Goal: Information Seeking & Learning: Learn about a topic

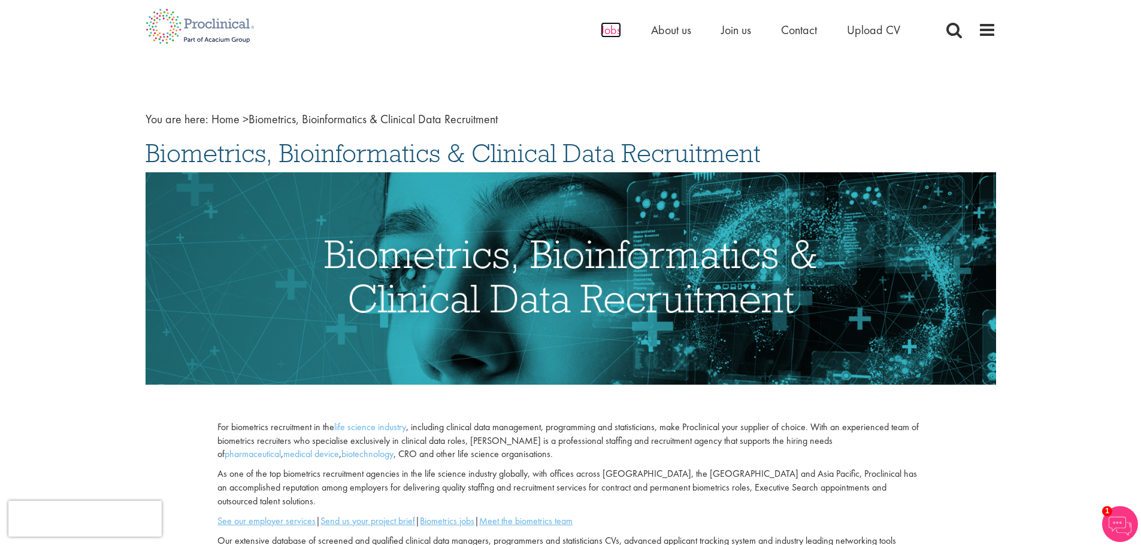
click at [612, 28] on span "Jobs" at bounding box center [610, 30] width 20 height 16
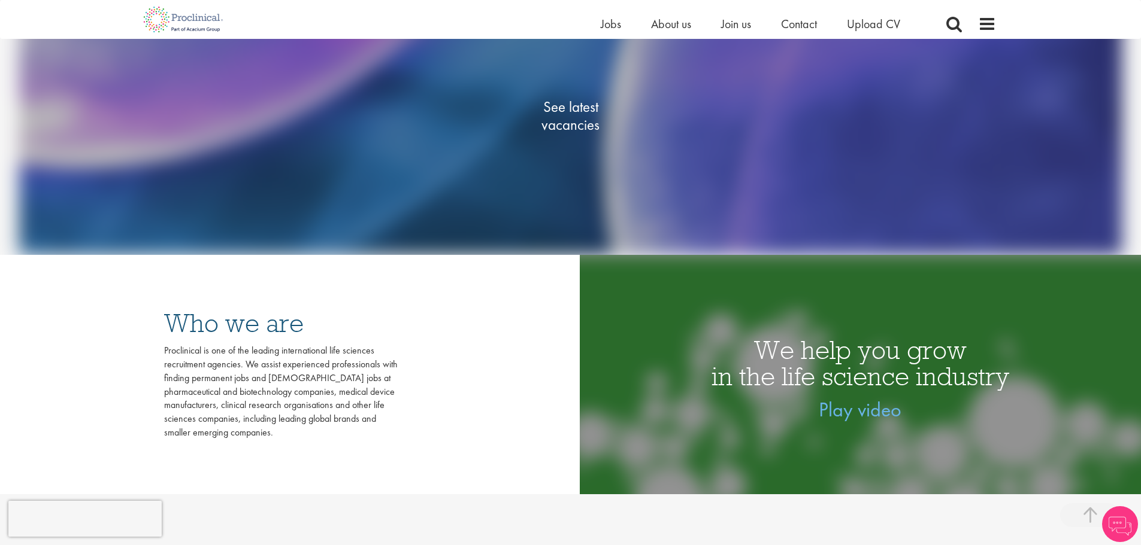
scroll to position [299, 0]
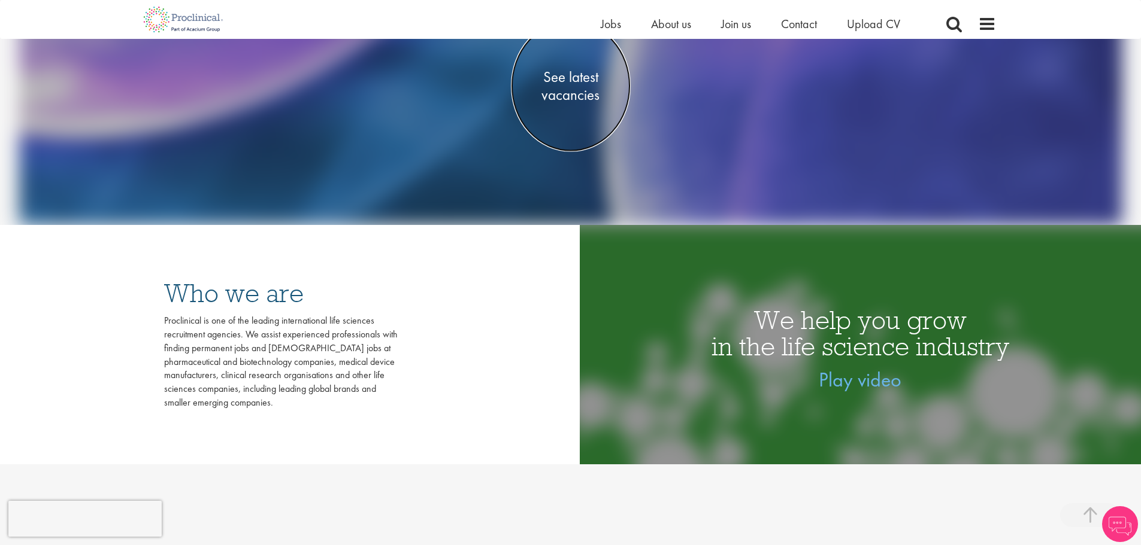
click at [574, 92] on span "See latest vacancies" at bounding box center [571, 86] width 120 height 36
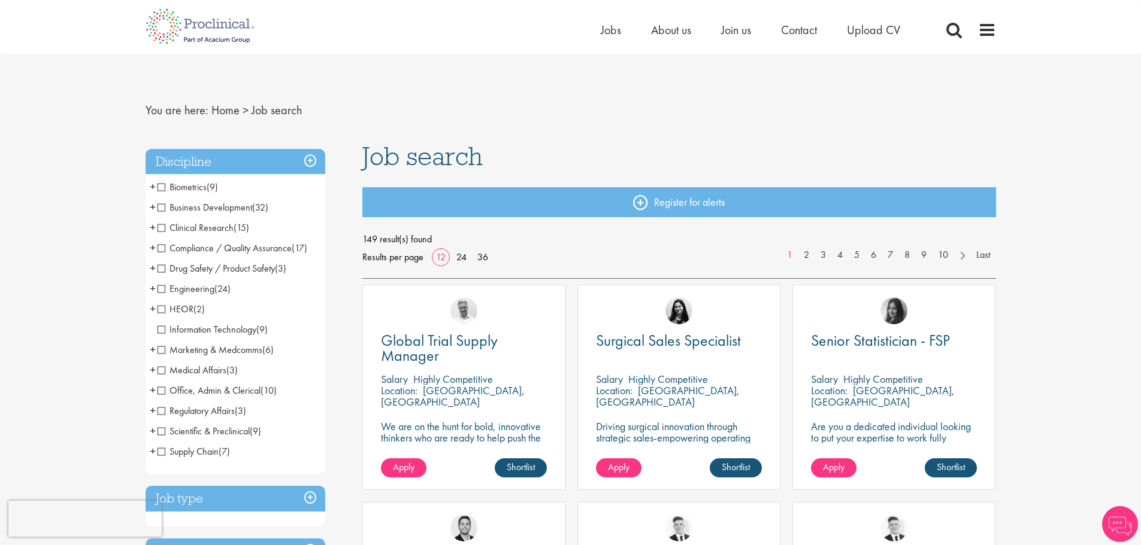
click at [153, 187] on span "+" at bounding box center [153, 187] width 6 height 18
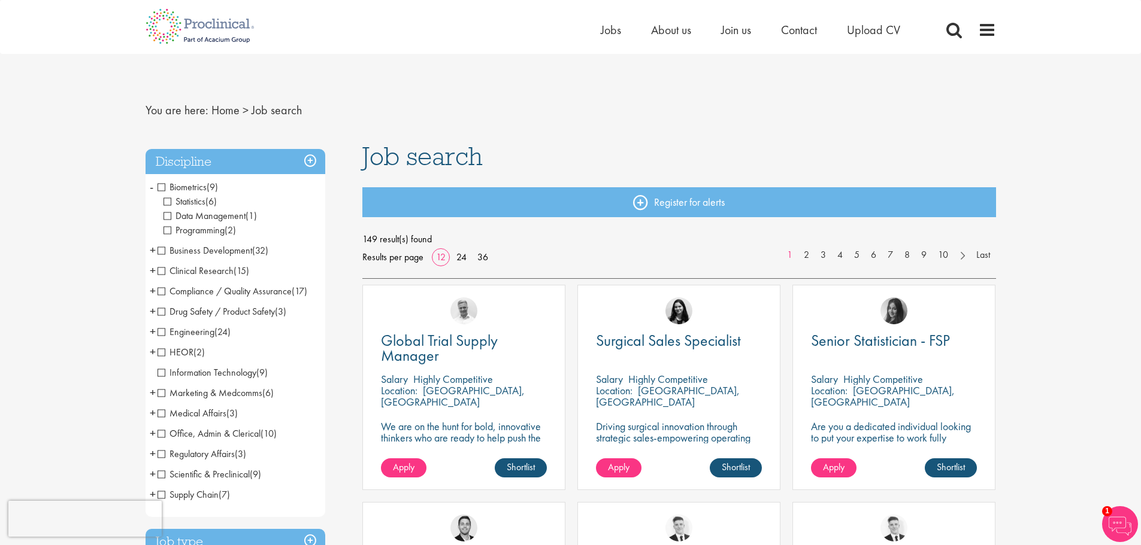
click at [167, 215] on span "Data Management" at bounding box center [204, 216] width 82 height 13
